Goal: Task Accomplishment & Management: Manage account settings

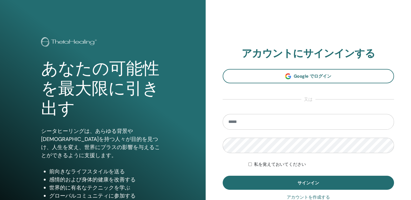
click at [250, 120] on input "email" at bounding box center [307, 122] width 171 height 16
type input "**********"
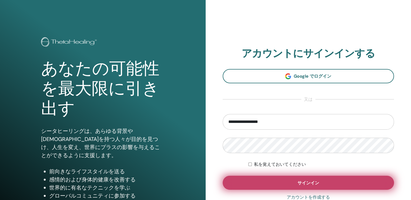
click at [274, 180] on button "サインイン" at bounding box center [307, 183] width 171 height 14
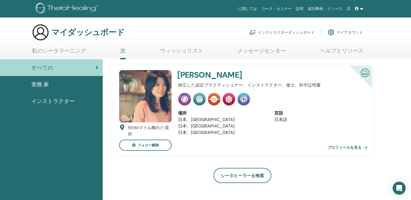
click at [285, 32] on font "インストラクターダッシュボード" at bounding box center [286, 32] width 57 height 5
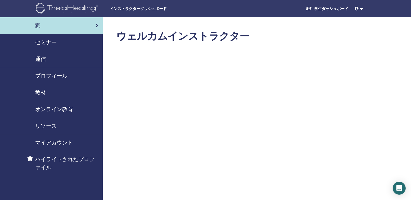
click at [44, 40] on span "セミナー" at bounding box center [46, 42] width 22 height 8
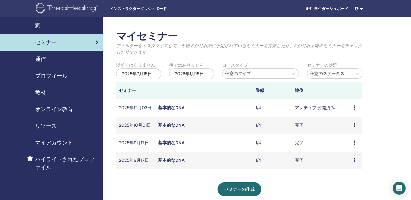
click at [171, 127] on link "基本的なDNA" at bounding box center [171, 126] width 26 height 6
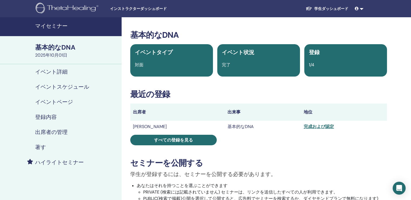
click at [46, 24] on h4 "マイセミナー" at bounding box center [76, 26] width 83 height 6
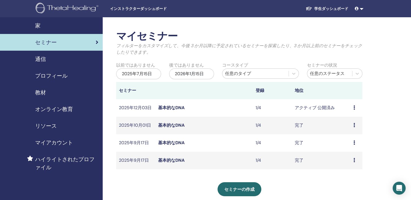
click at [170, 144] on link "基本的なDNA" at bounding box center [171, 143] width 26 height 6
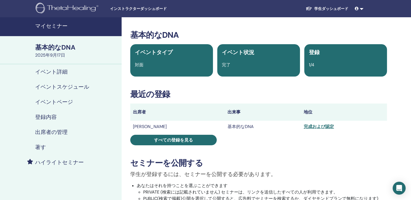
click at [66, 30] on link "マイセミナー" at bounding box center [60, 26] width 121 height 19
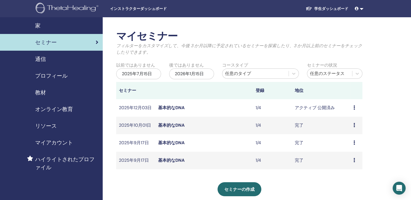
click at [163, 160] on link "基本的なDNA" at bounding box center [171, 161] width 26 height 6
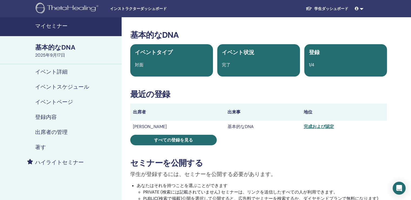
click at [52, 24] on h4 "マイセミナー" at bounding box center [76, 26] width 83 height 6
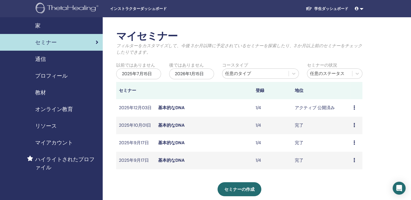
click at [174, 108] on link "基本的なDNA" at bounding box center [171, 108] width 26 height 6
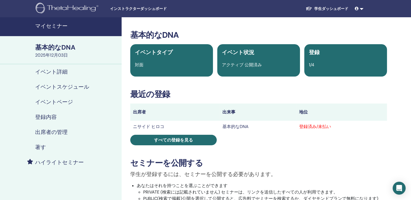
click at [53, 132] on h4 "出席者の管理" at bounding box center [51, 132] width 32 height 6
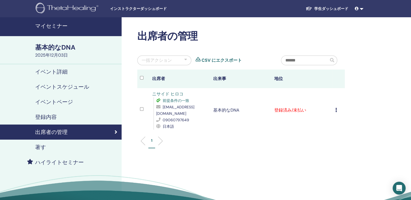
click at [357, 9] on icon at bounding box center [356, 9] width 4 height 4
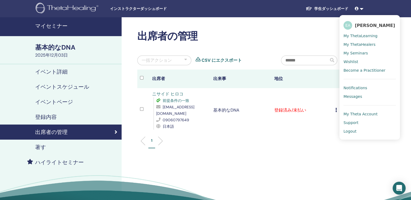
click at [354, 132] on span "Logout" at bounding box center [349, 131] width 13 height 5
